Goal: Use online tool/utility: Utilize a website feature to perform a specific function

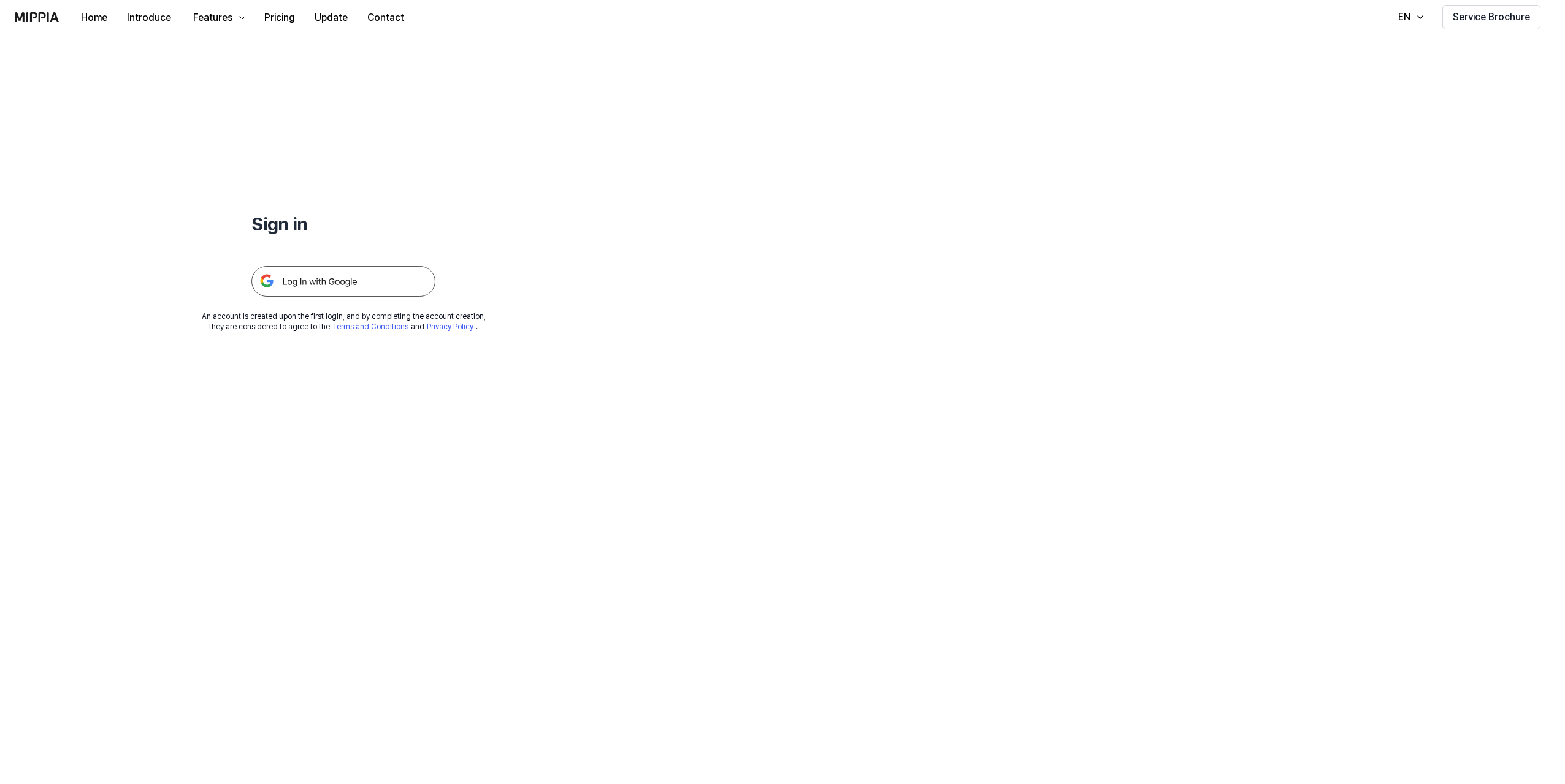
click at [313, 277] on img at bounding box center [343, 281] width 184 height 30
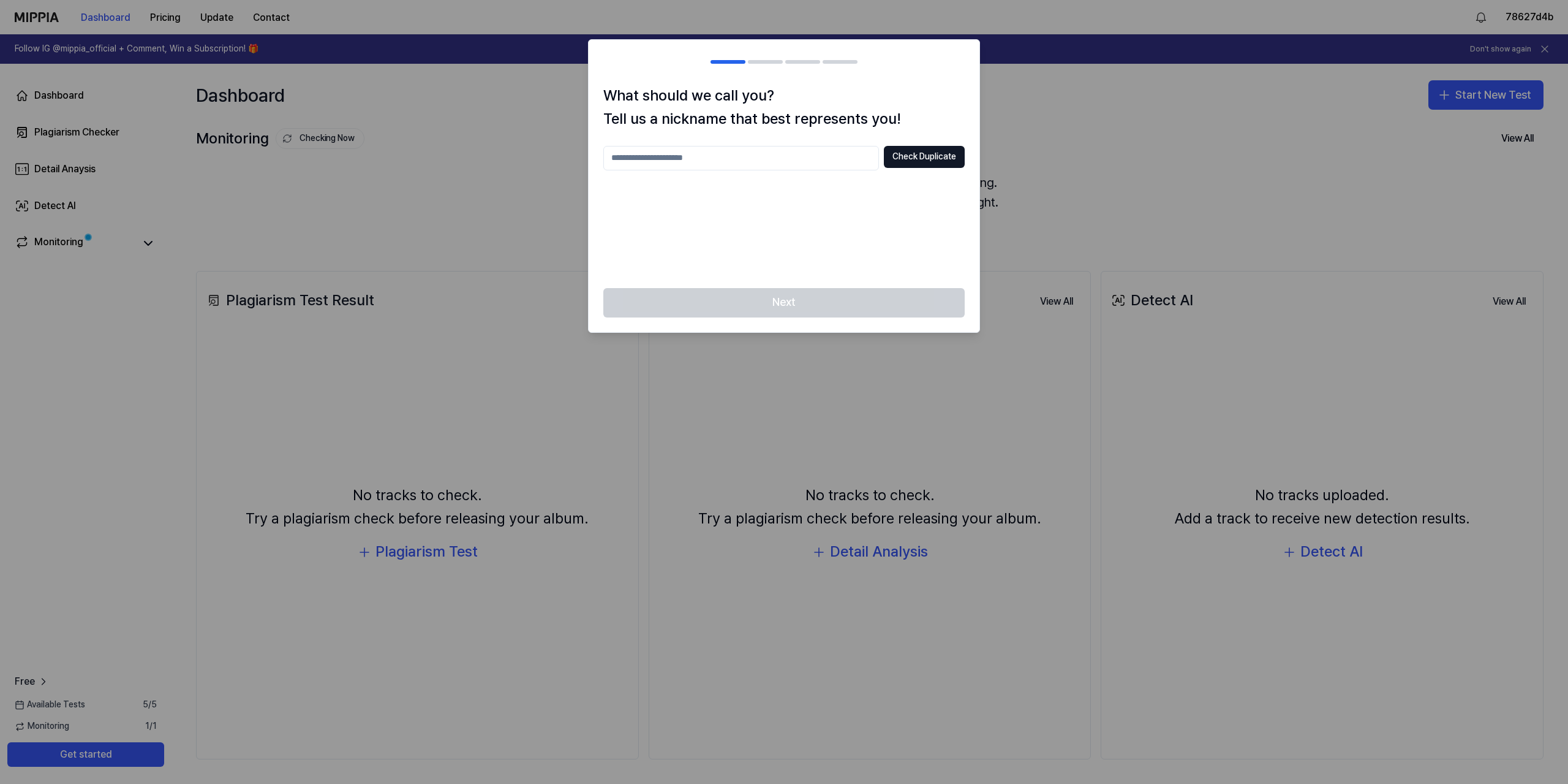
click at [713, 161] on input "text" at bounding box center [740, 157] width 276 height 25
type input "*"
type input "*******"
click at [935, 155] on button "Check Duplicate" at bounding box center [923, 157] width 81 height 22
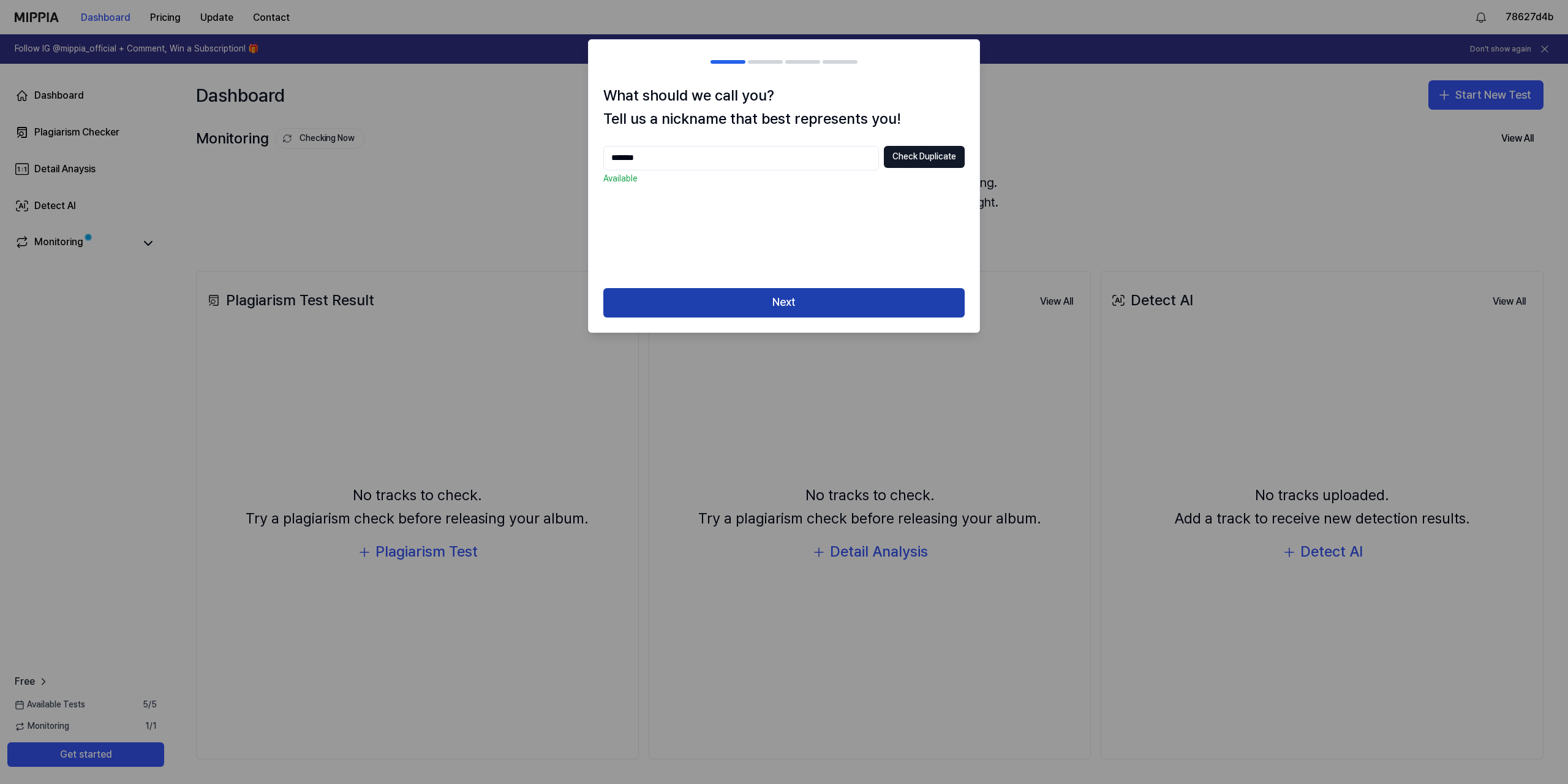
click at [820, 294] on button "Next" at bounding box center [784, 302] width 361 height 30
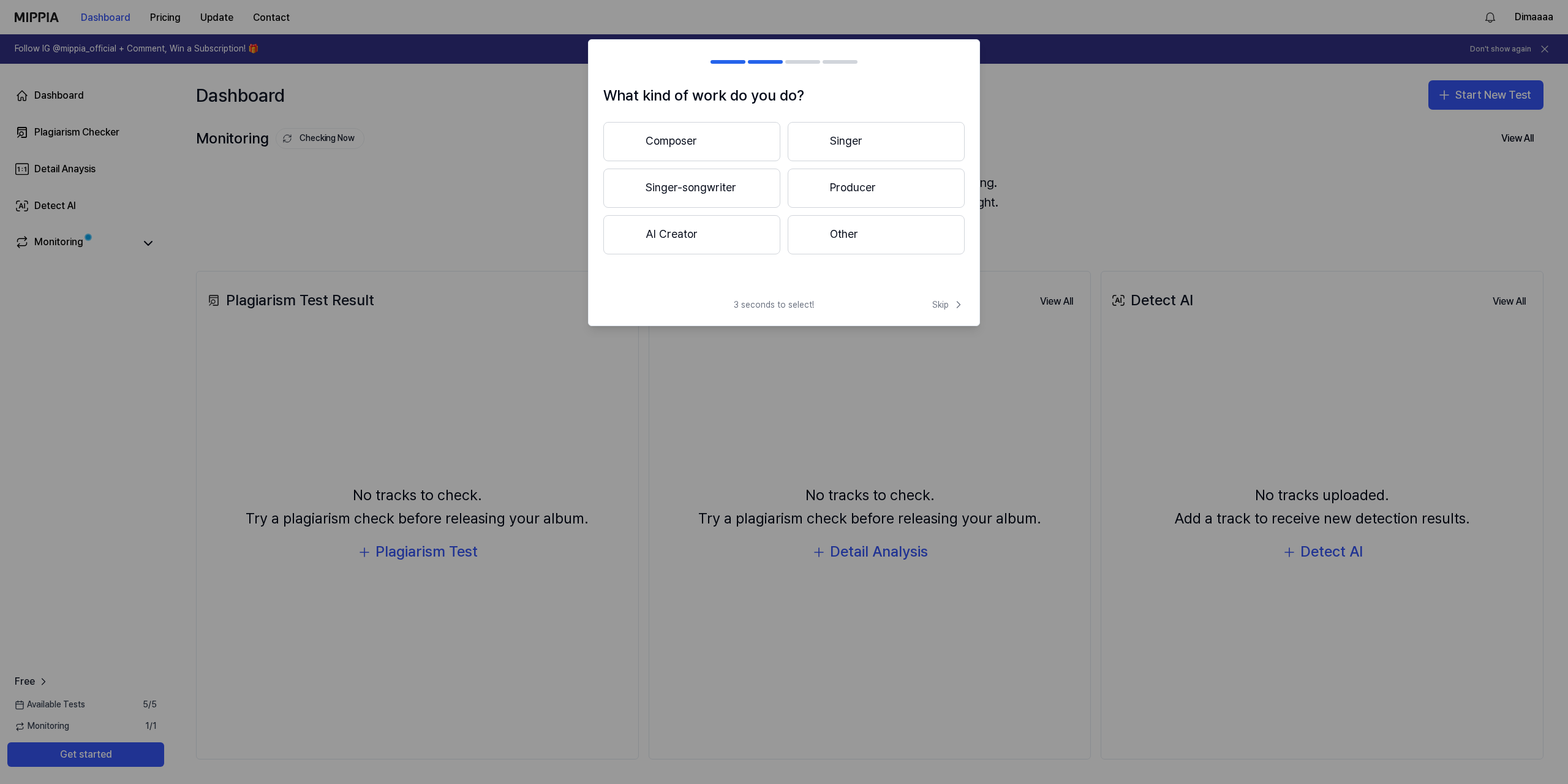
click at [695, 141] on button "Composer" at bounding box center [692, 141] width 177 height 39
click at [844, 189] on button "3 years or more" at bounding box center [876, 189] width 177 height 41
click at [693, 234] on button "Other" at bounding box center [691, 239] width 176 height 39
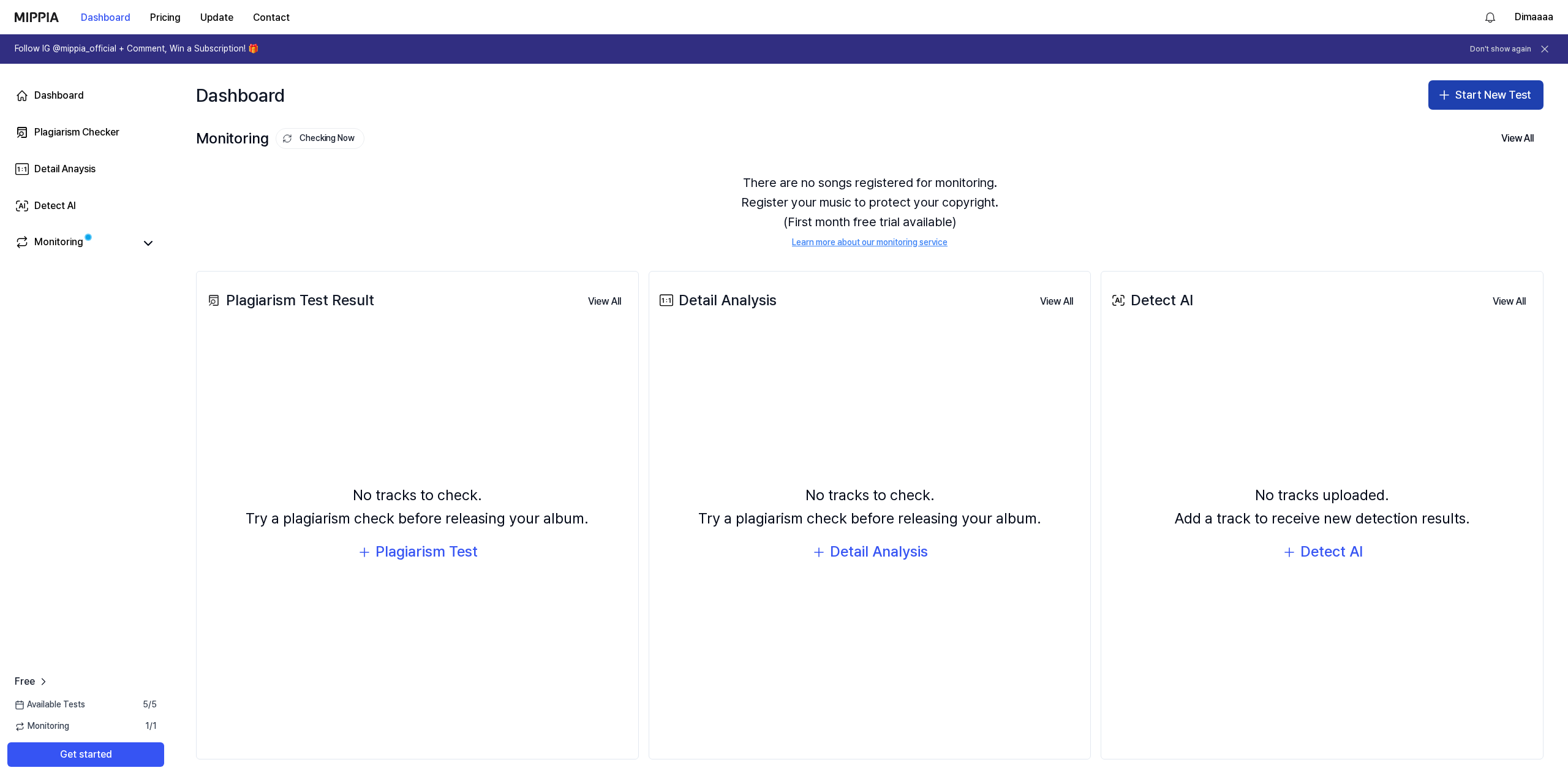
click at [1467, 99] on button "Start New Test" at bounding box center [1486, 94] width 115 height 30
click at [1182, 349] on div "No tracks uploaded. Add a track to receive new detection results. Detect AI" at bounding box center [1322, 523] width 427 height 372
click at [1118, 304] on icon at bounding box center [1118, 300] width 14 height 14
click at [1335, 553] on div "Detect AI" at bounding box center [1332, 551] width 62 height 23
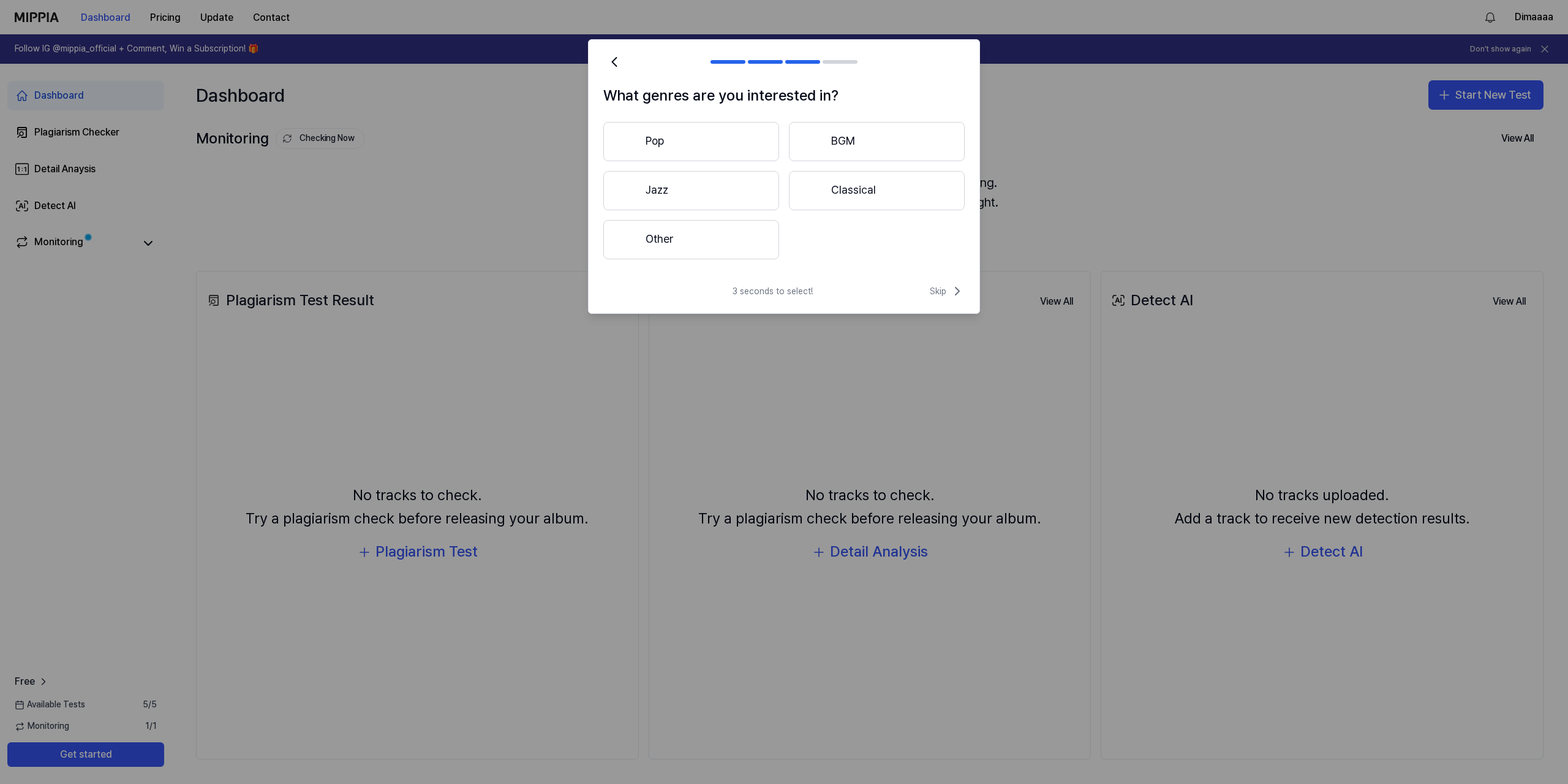
click at [708, 138] on button "Pop" at bounding box center [691, 141] width 176 height 39
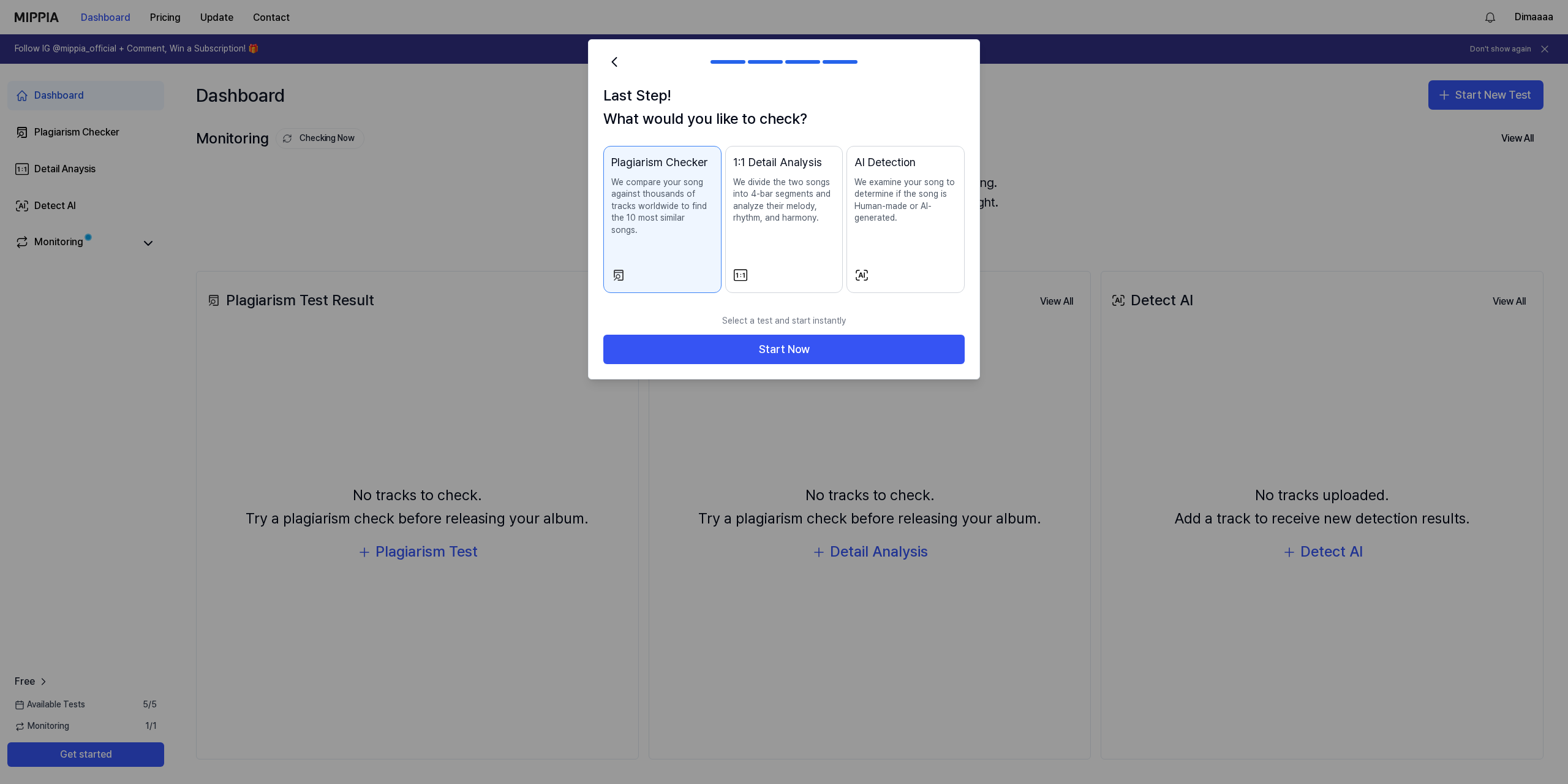
click at [912, 193] on p "We examine your song to determine if the song is Human-made or AI-generated." at bounding box center [906, 201] width 102 height 48
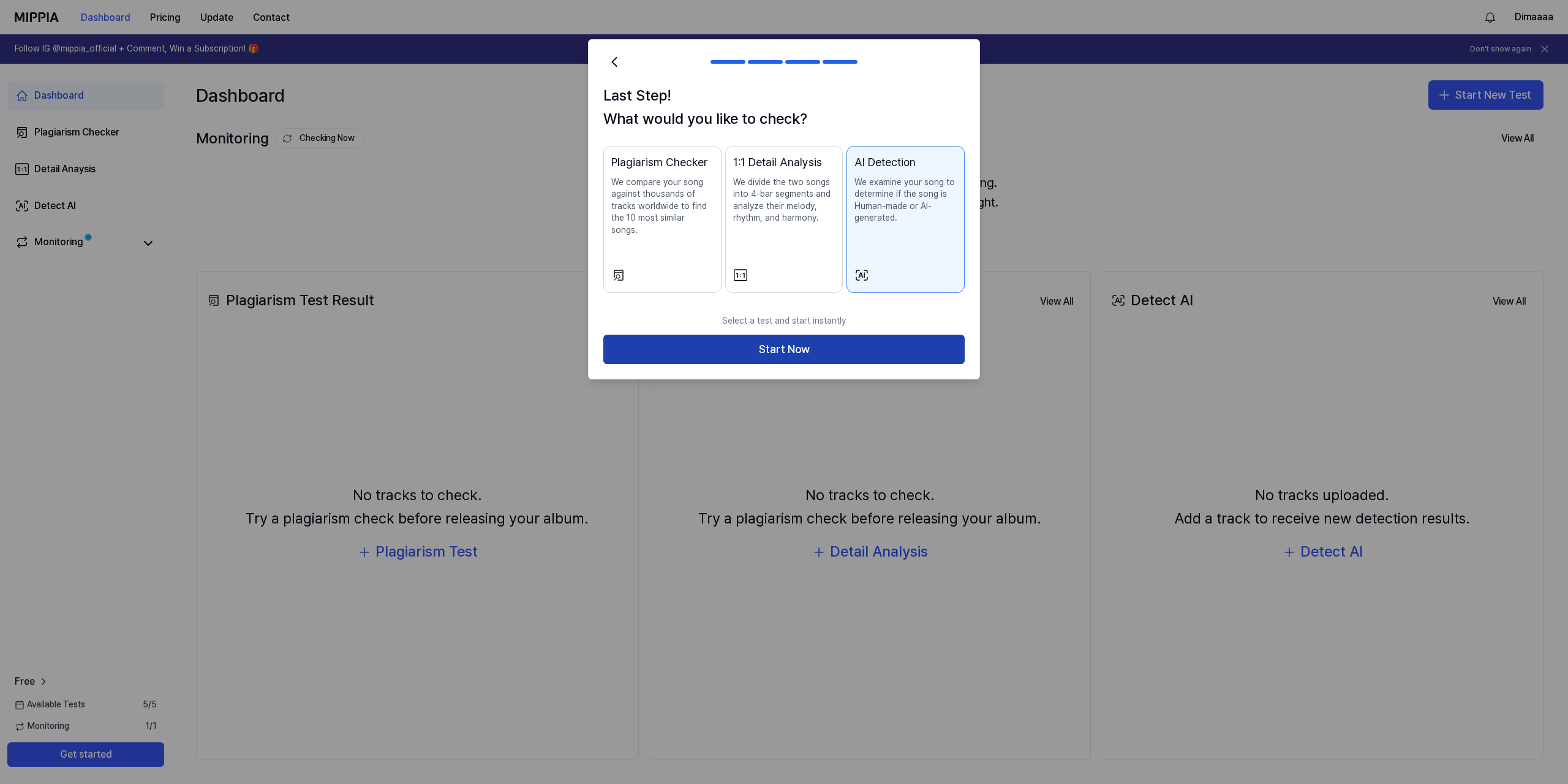
click at [819, 339] on button "Start Now" at bounding box center [784, 349] width 361 height 30
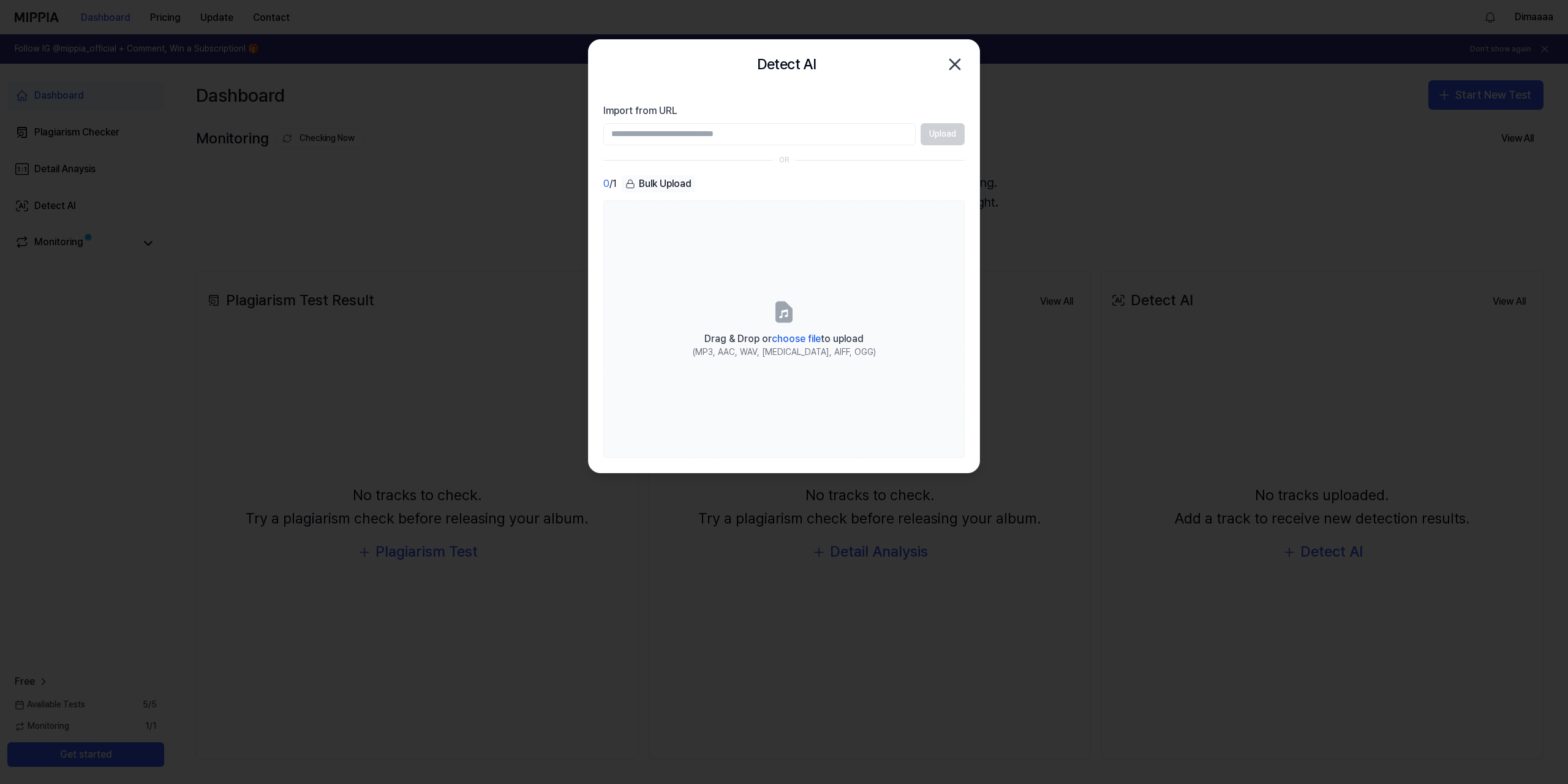
click at [684, 125] on input "Import from URL" at bounding box center [759, 134] width 312 height 22
type input "**********"
click at [956, 133] on button "Upload" at bounding box center [942, 134] width 44 height 22
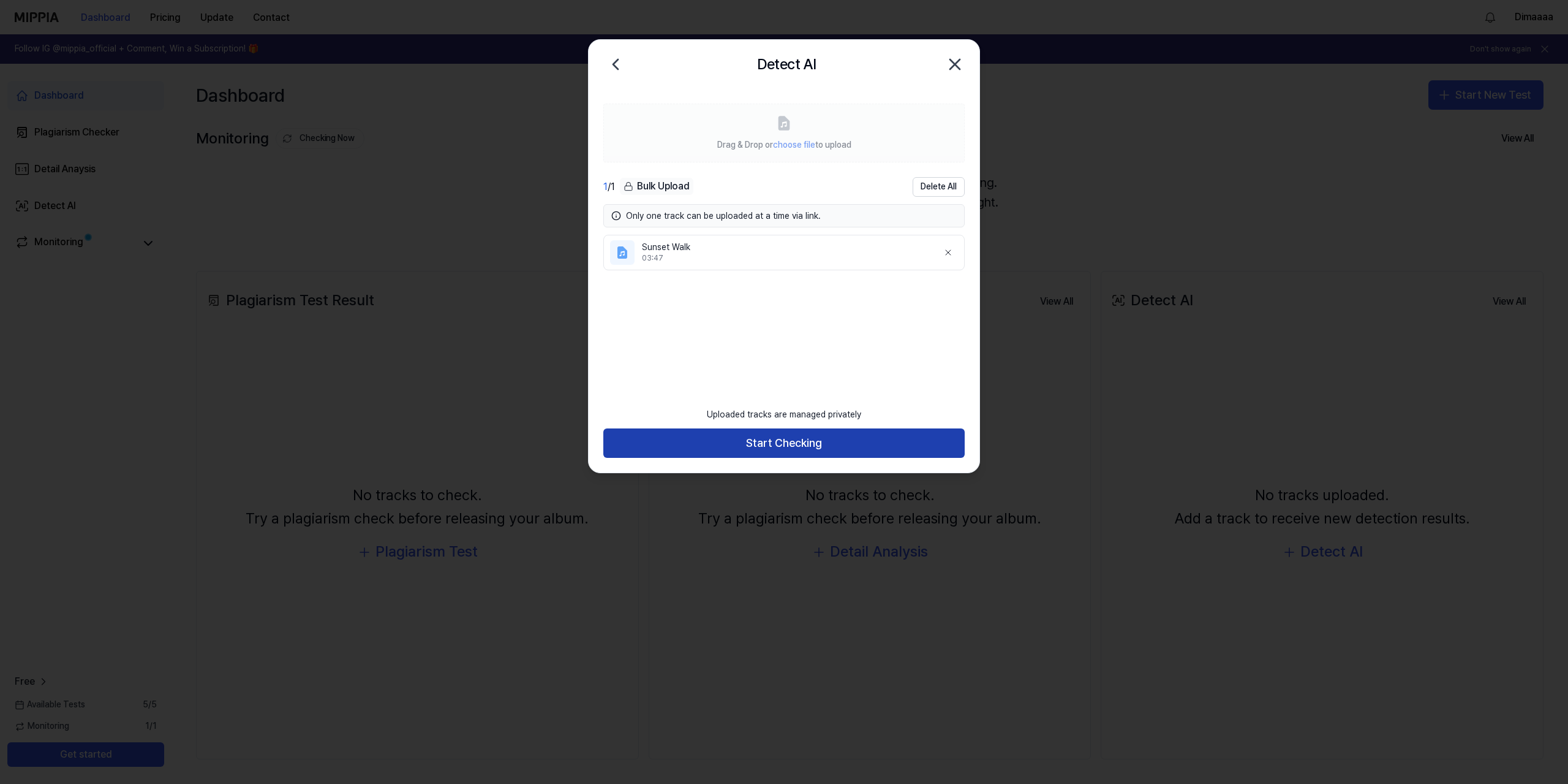
click at [801, 444] on button "Start Checking" at bounding box center [784, 443] width 361 height 30
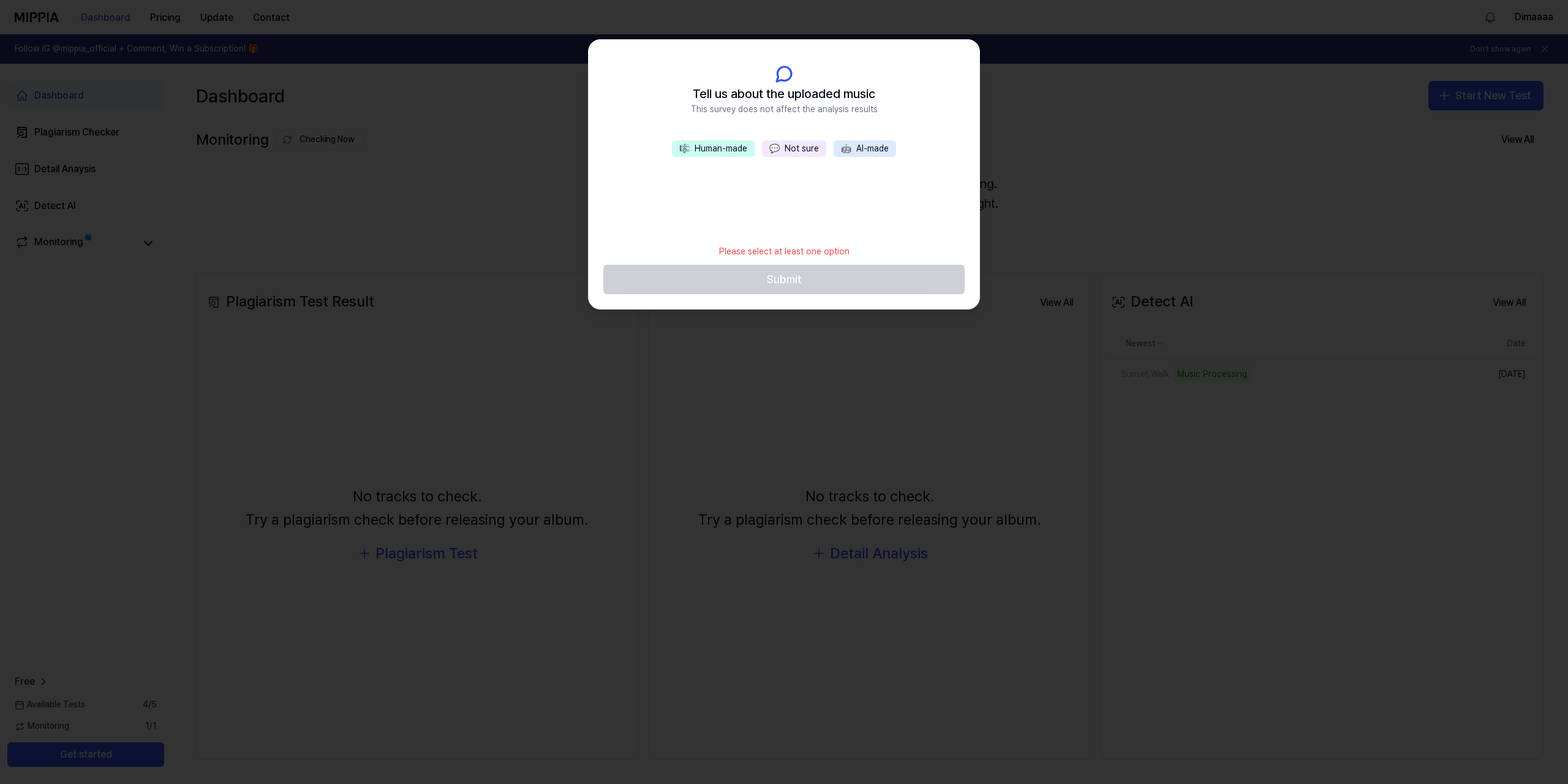
click at [736, 149] on button "🎼 Human-made" at bounding box center [713, 149] width 83 height 17
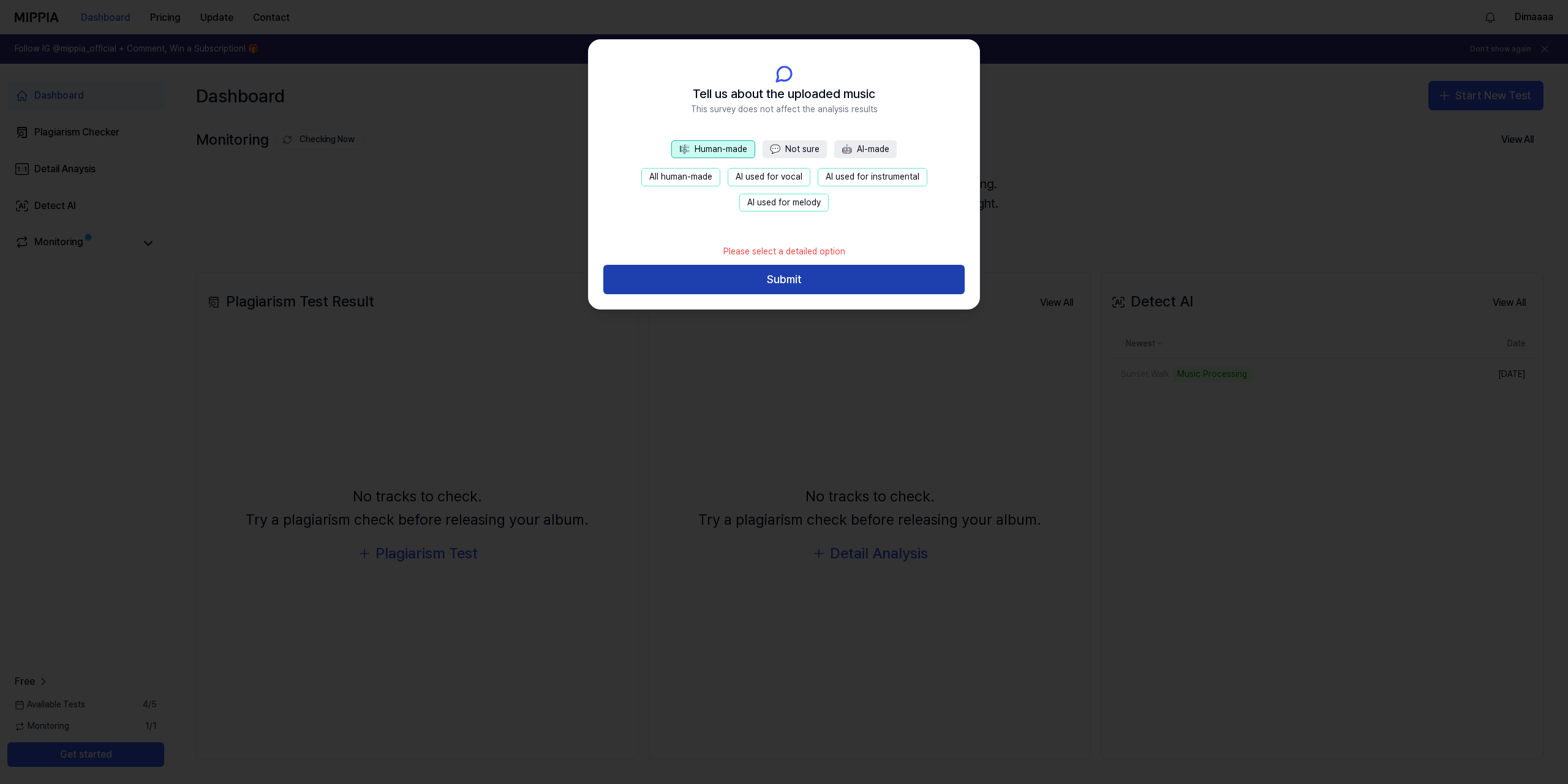
click at [752, 273] on button "Submit" at bounding box center [784, 279] width 361 height 30
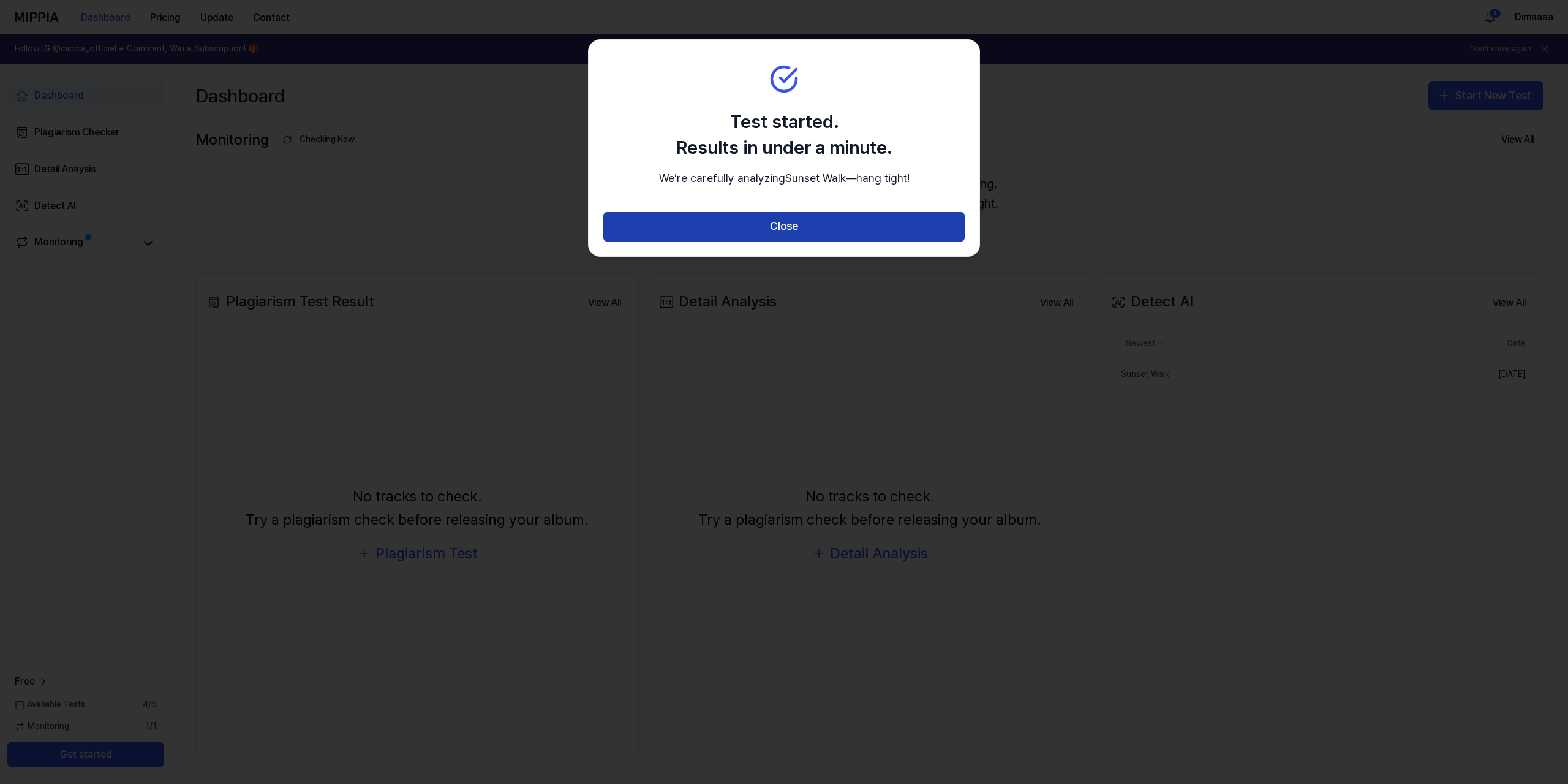
click at [809, 241] on button "Close" at bounding box center [784, 226] width 361 height 30
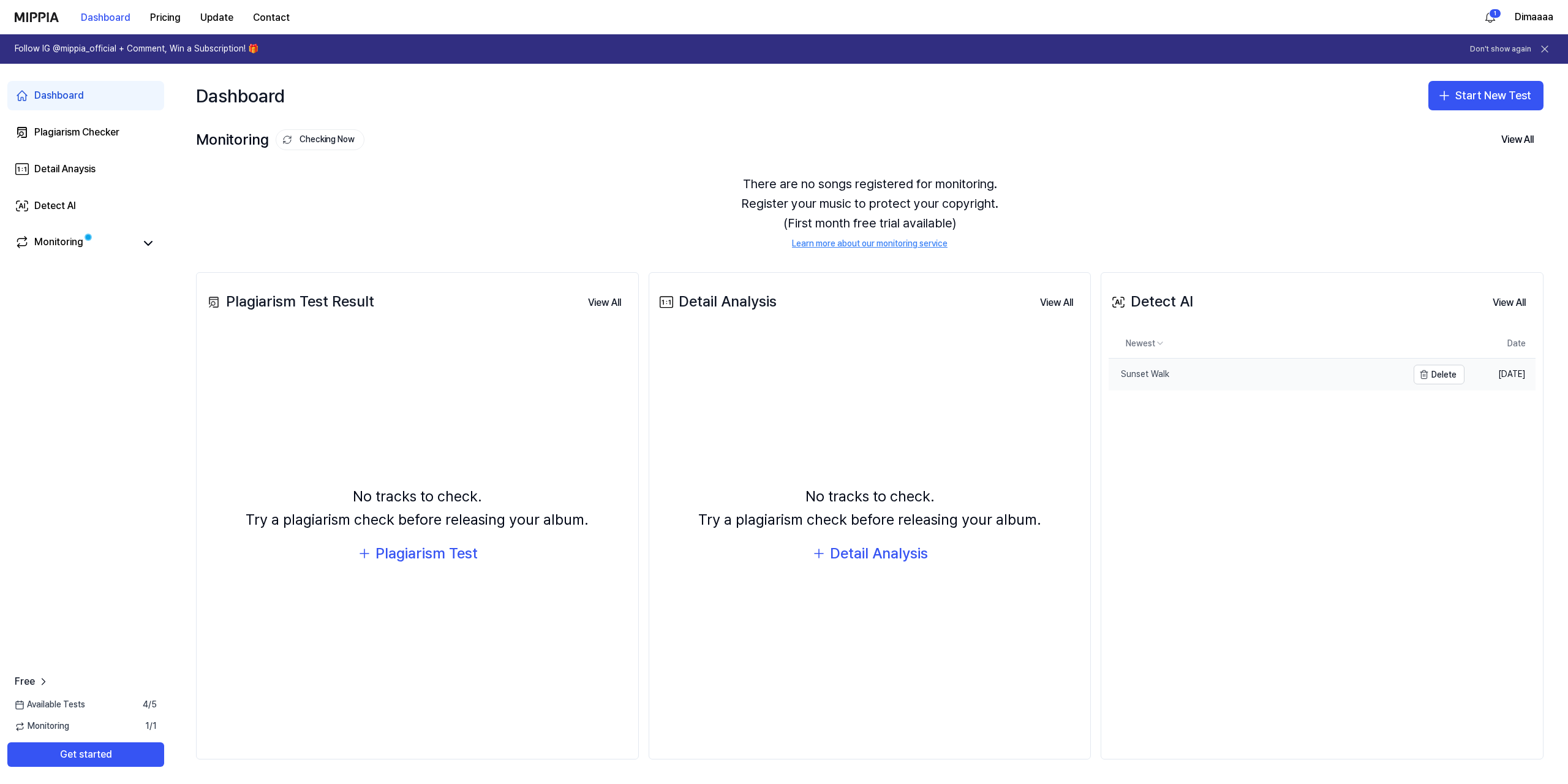
click at [1151, 376] on div "Sunset Walk" at bounding box center [1139, 374] width 61 height 12
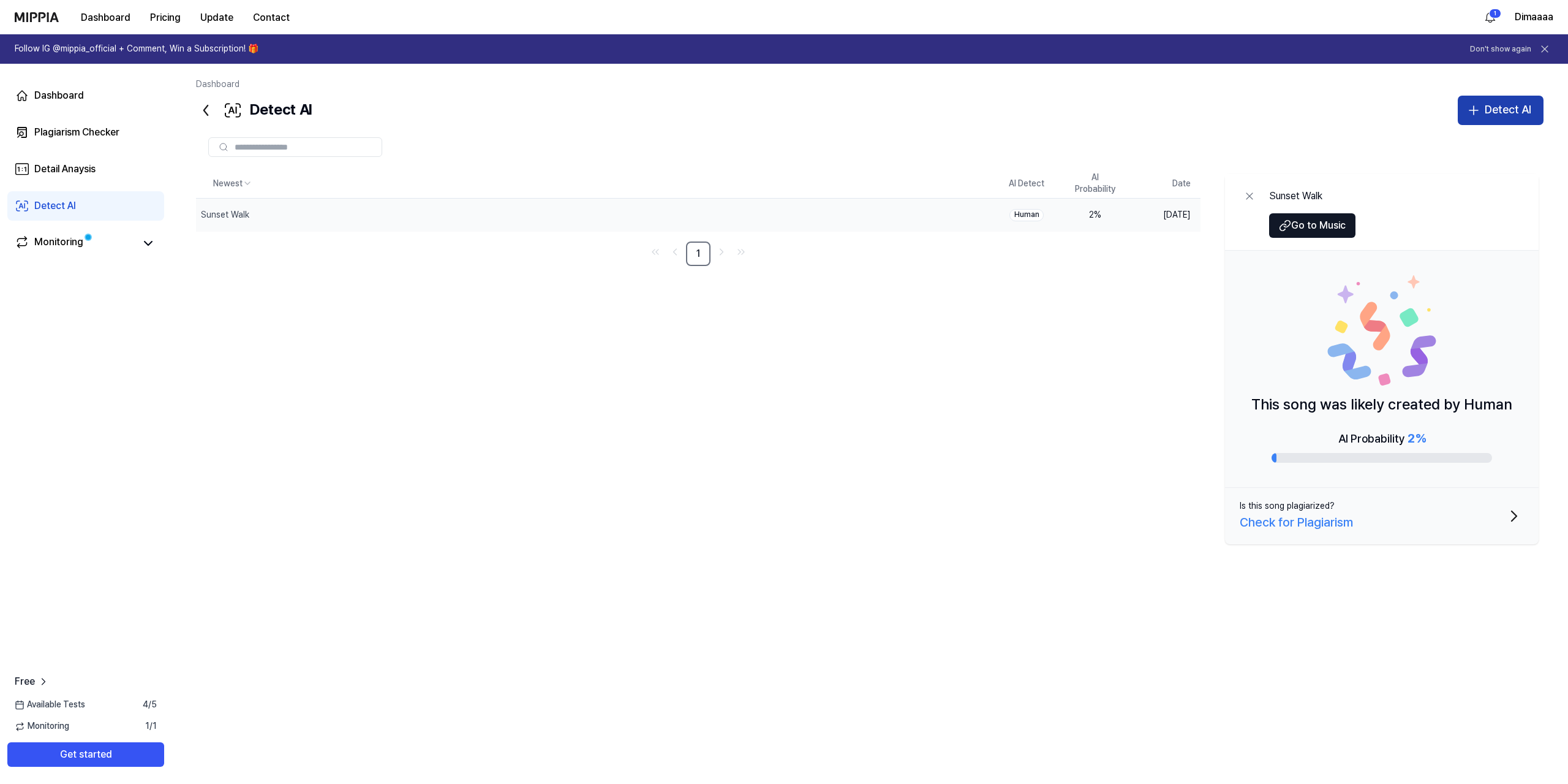
click at [1477, 110] on icon "button" at bounding box center [1473, 110] width 9 height 0
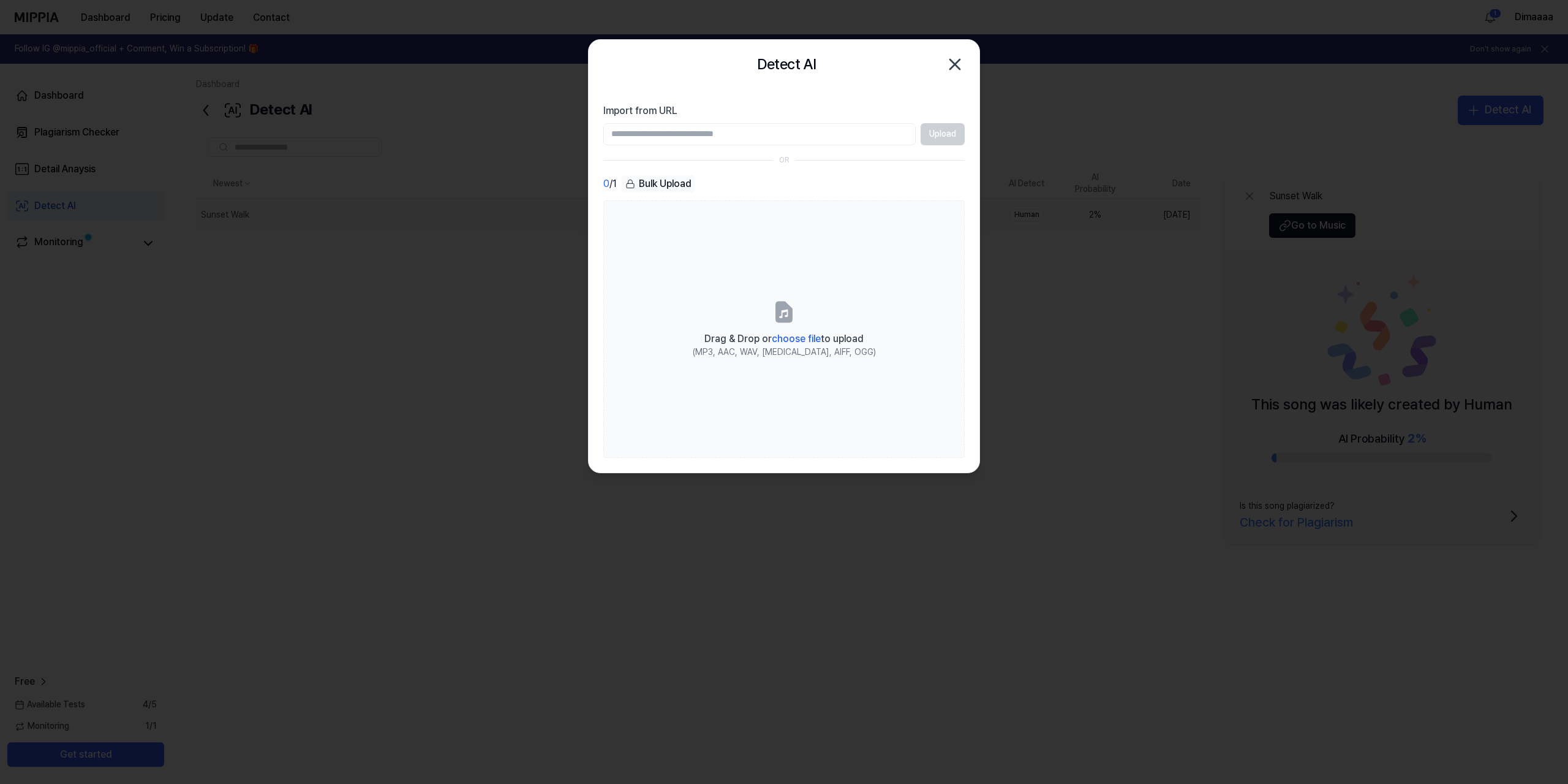
click at [788, 135] on input "Import from URL" at bounding box center [759, 134] width 312 height 22
paste input "**********"
type input "**********"
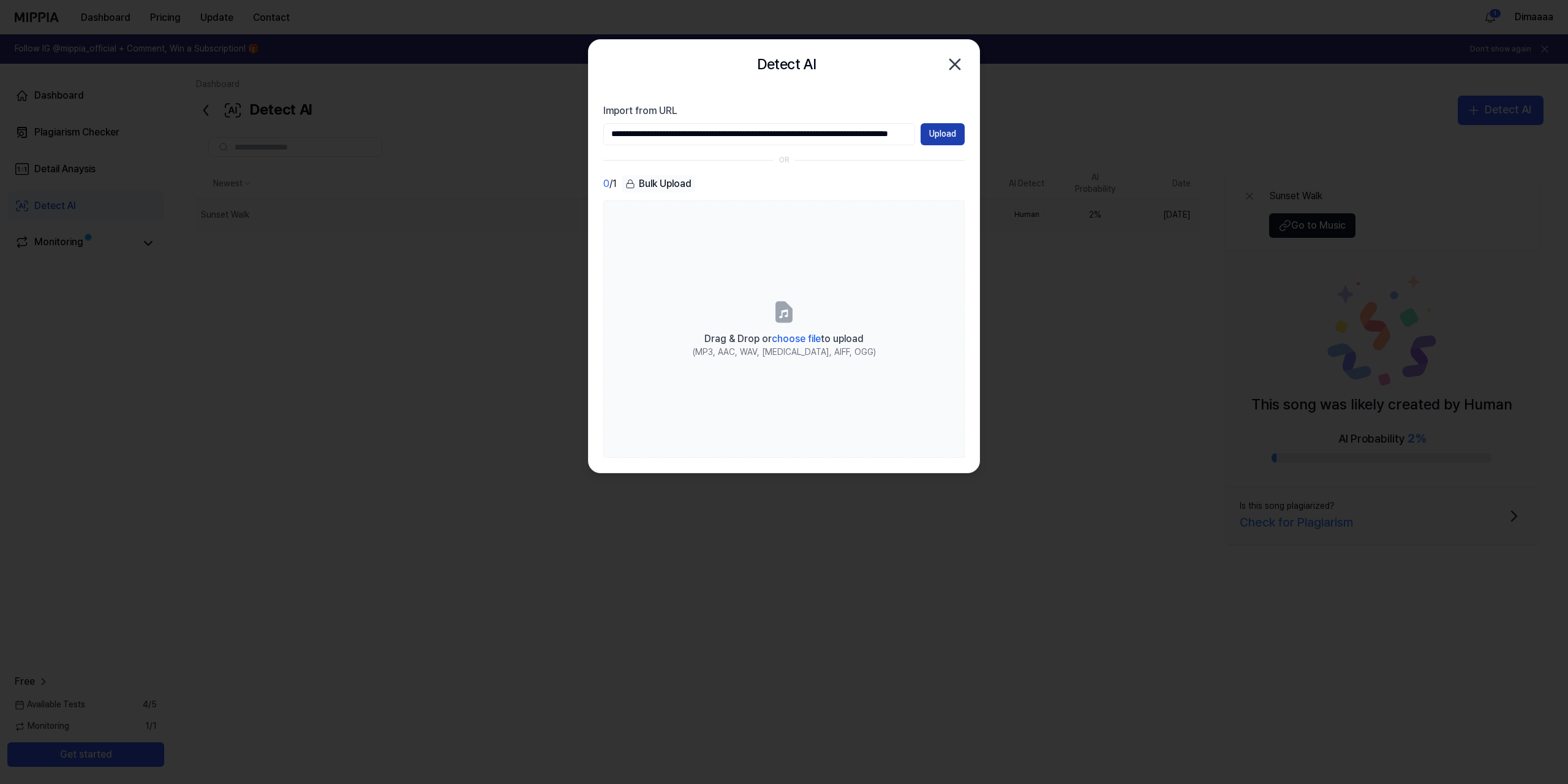
click at [933, 131] on button "Upload" at bounding box center [942, 134] width 44 height 22
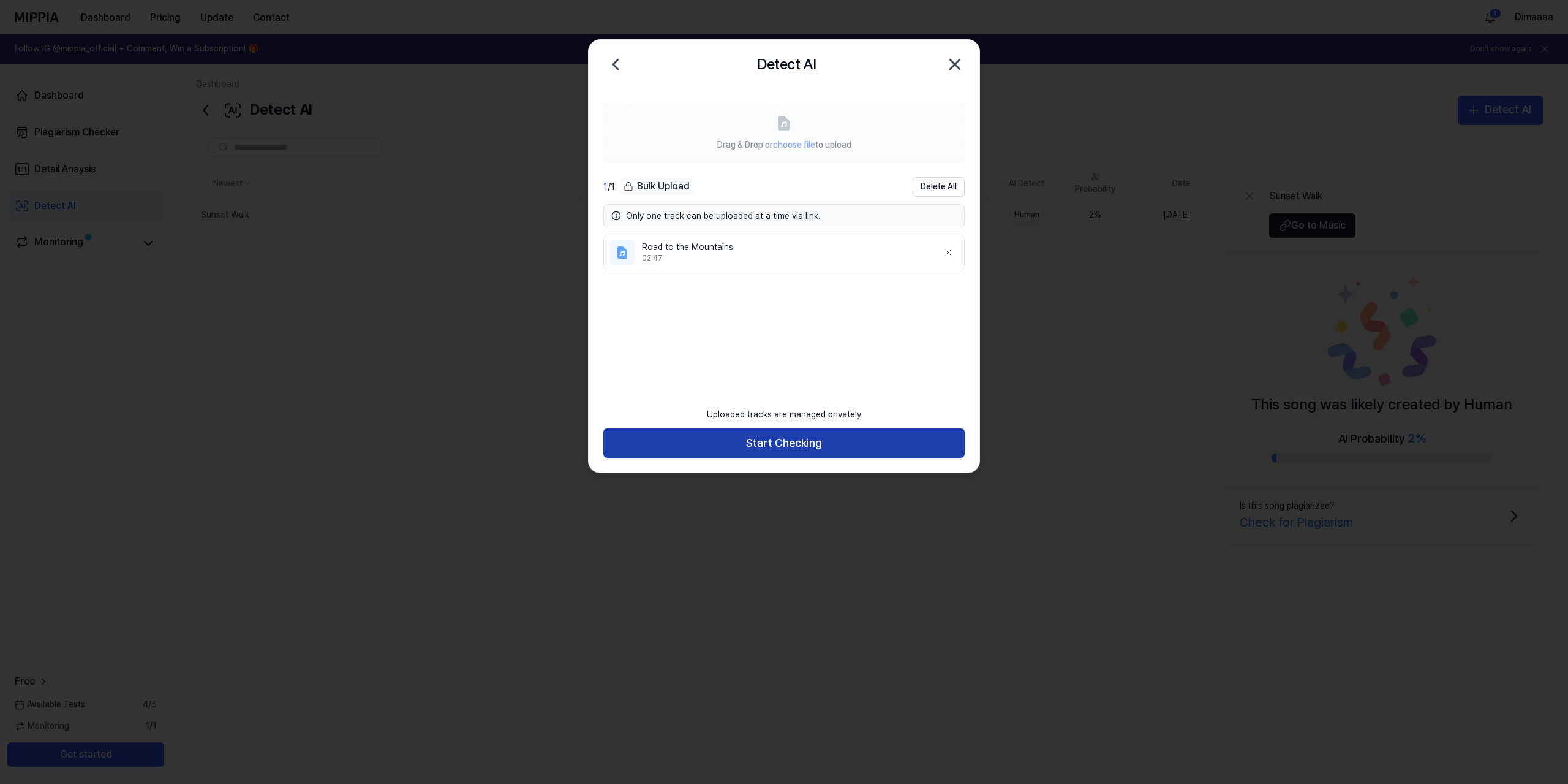
click at [810, 439] on button "Start Checking" at bounding box center [784, 443] width 361 height 30
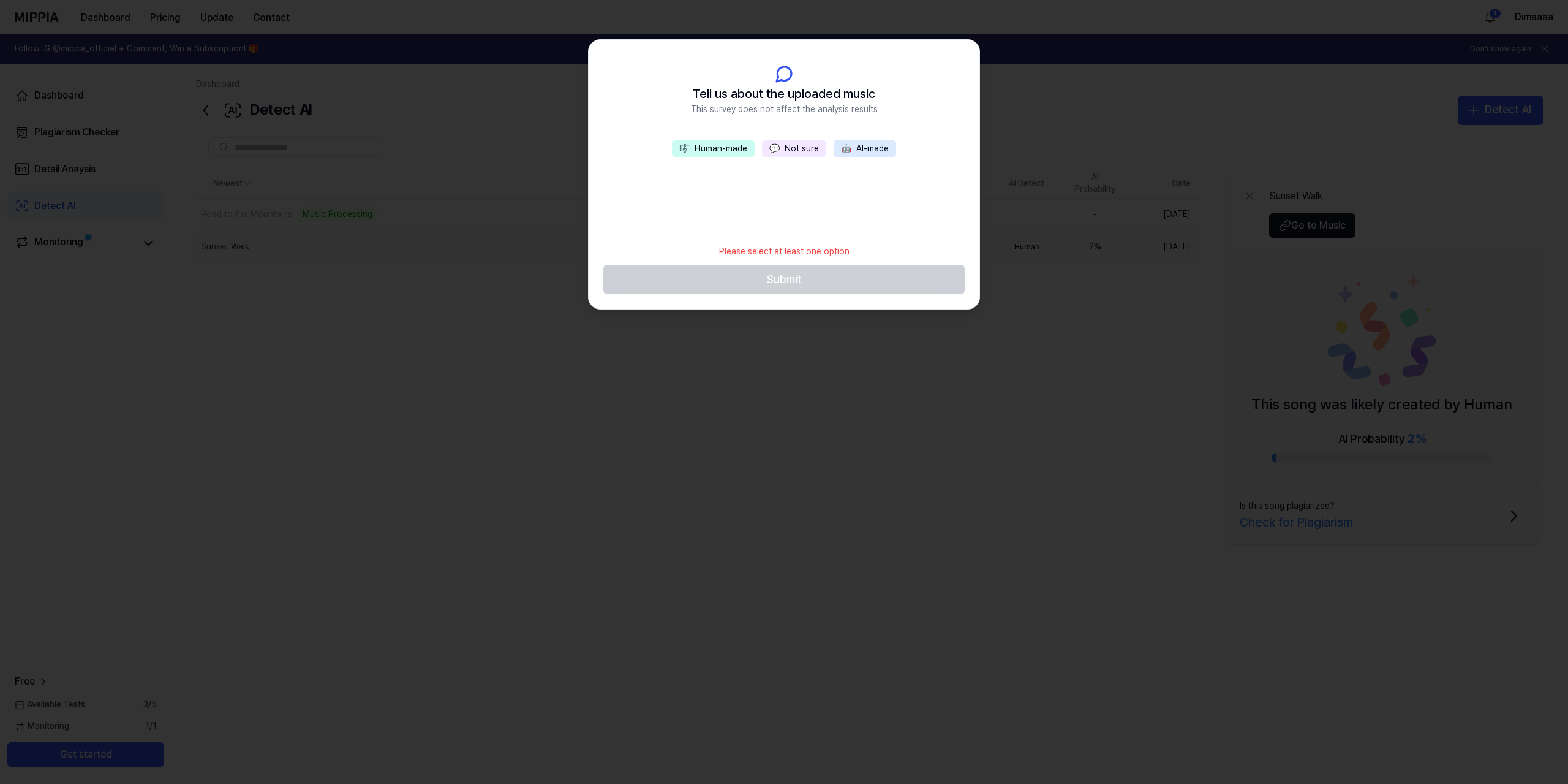
click at [736, 145] on button "🎼 Human-made" at bounding box center [713, 149] width 83 height 17
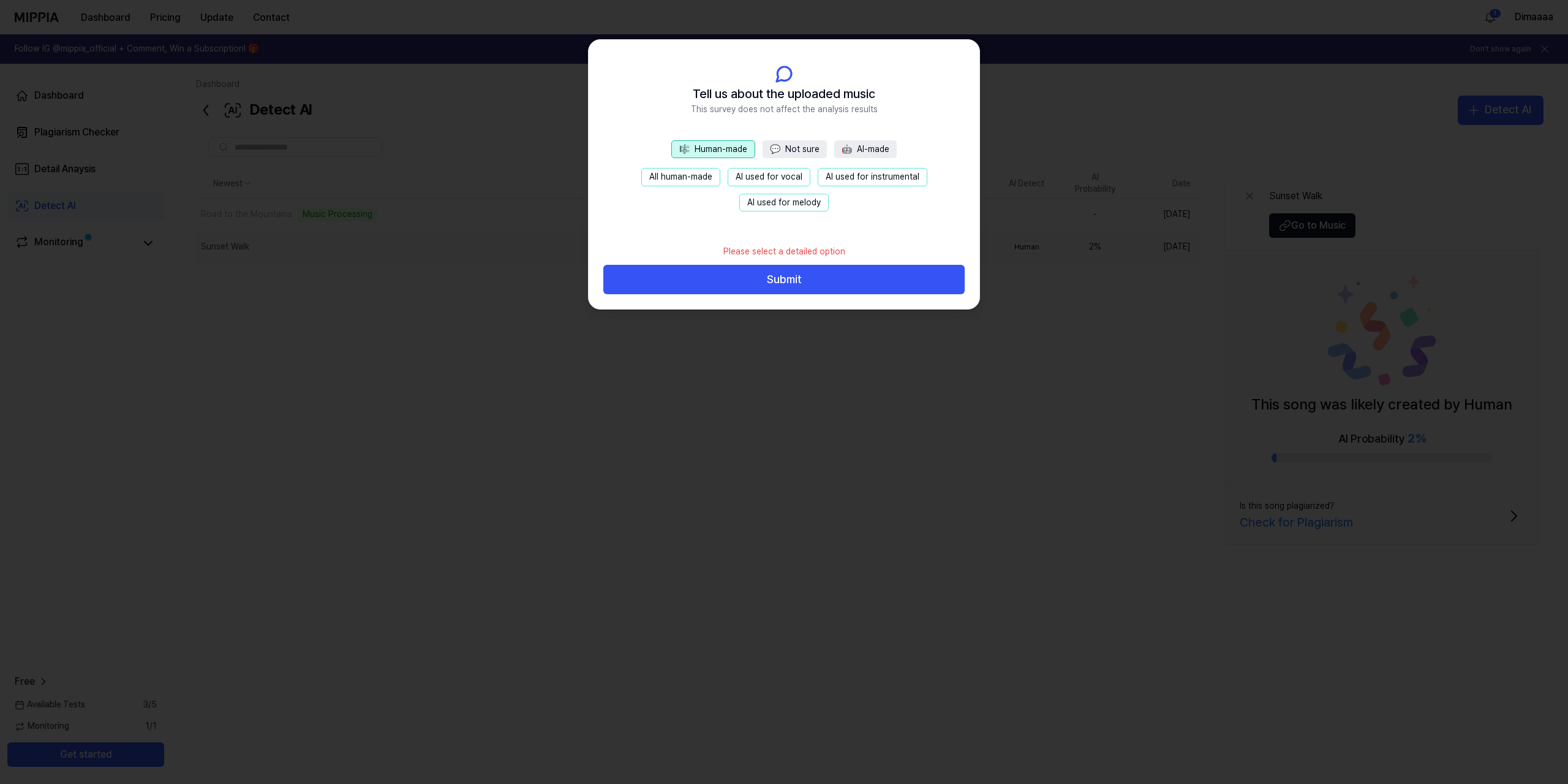
click at [697, 175] on button "All human-made" at bounding box center [681, 177] width 79 height 18
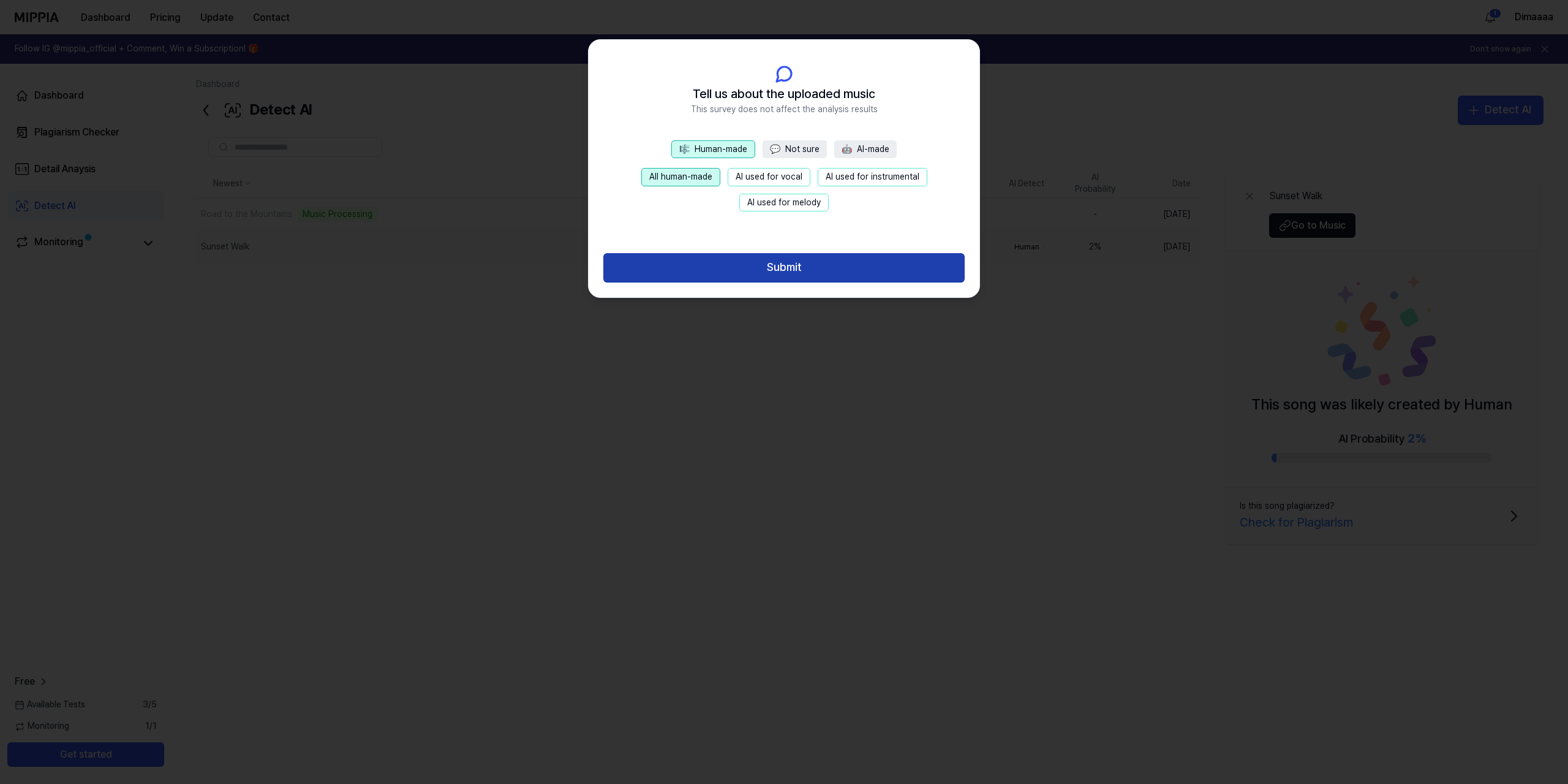
click at [763, 266] on button "Submit" at bounding box center [784, 268] width 361 height 30
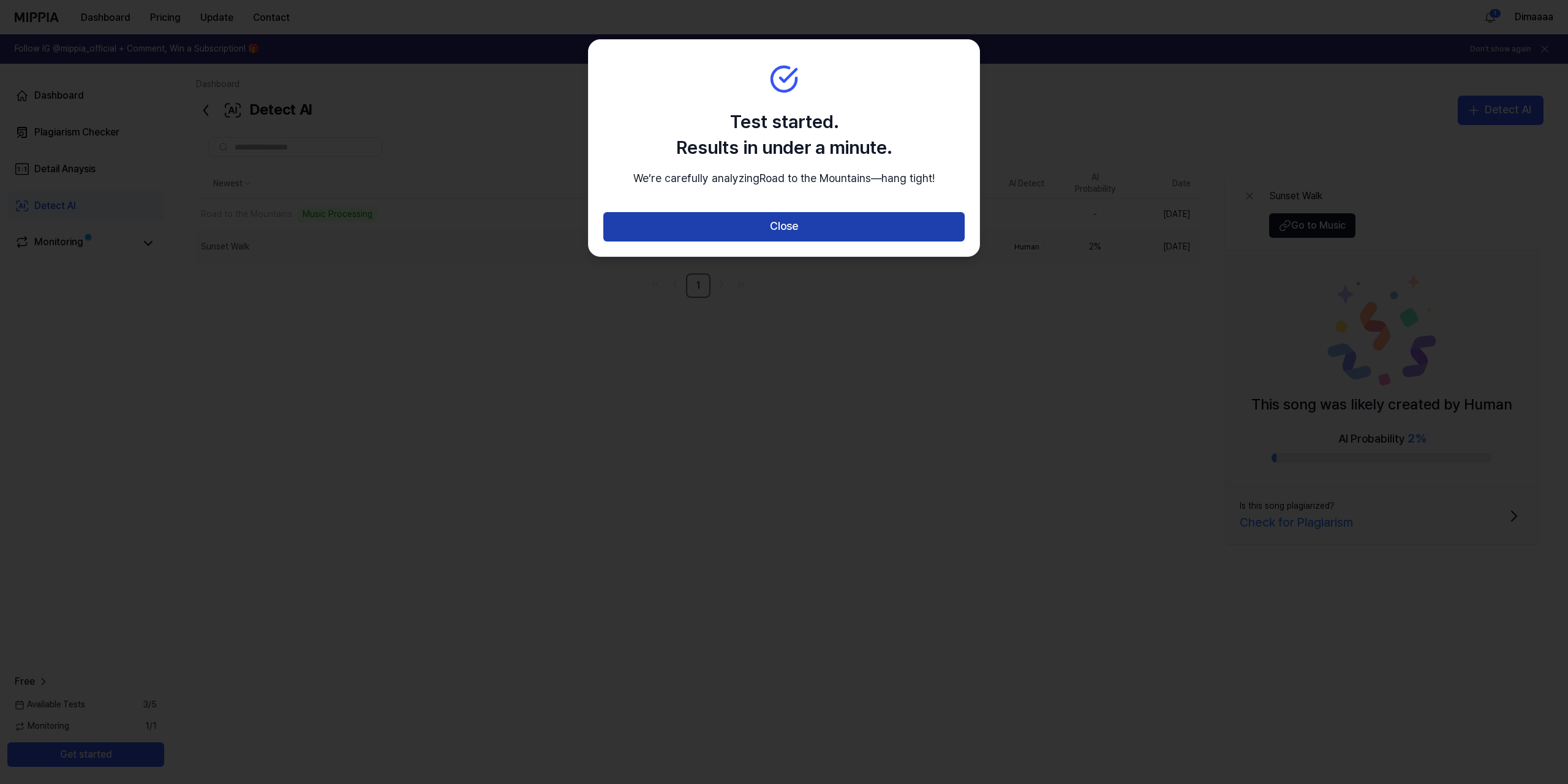
click at [786, 241] on button "Close" at bounding box center [784, 226] width 361 height 30
